Goal: Task Accomplishment & Management: Complete application form

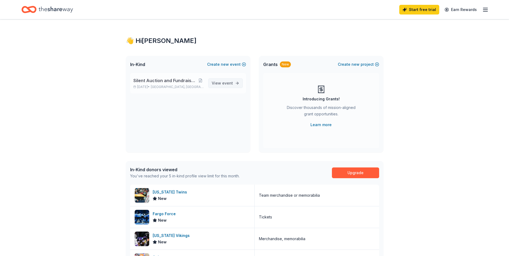
click at [225, 84] on span "event" at bounding box center [227, 83] width 11 height 5
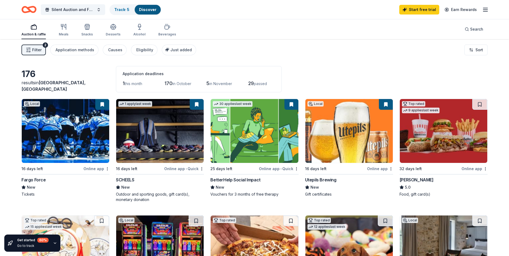
click at [89, 170] on div "Online app" at bounding box center [97, 168] width 26 height 7
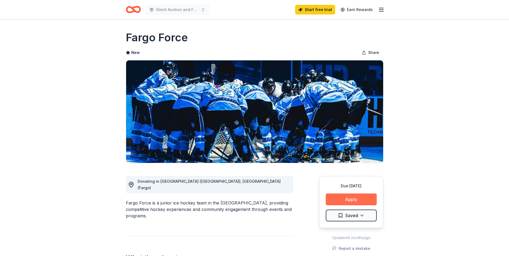
click at [345, 196] on button "Apply" at bounding box center [351, 200] width 51 height 12
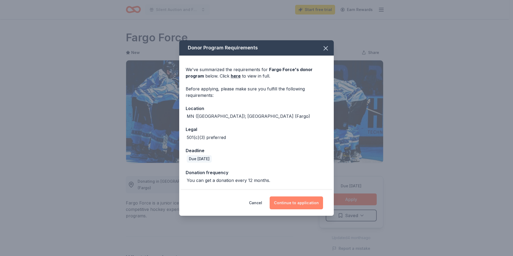
click at [307, 203] on button "Continue to application" at bounding box center [296, 203] width 53 height 13
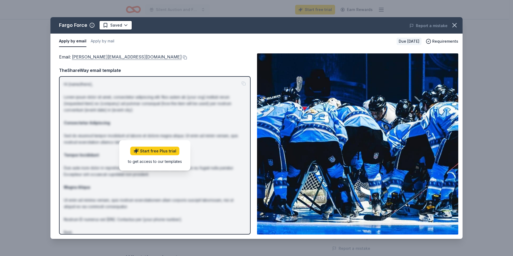
click at [103, 56] on link "carolineh@fargoforce.com" at bounding box center [127, 56] width 110 height 7
click at [182, 57] on button at bounding box center [184, 57] width 5 height 4
